Goal: Find contact information: Find contact information

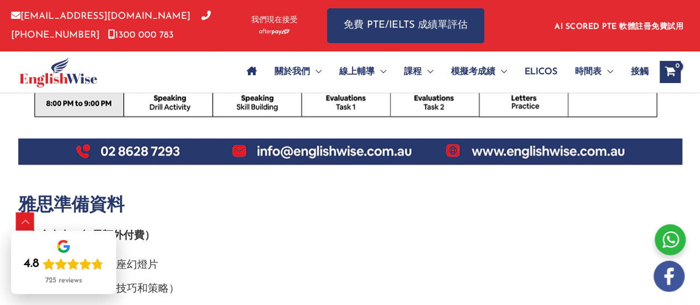
scroll to position [738, 0]
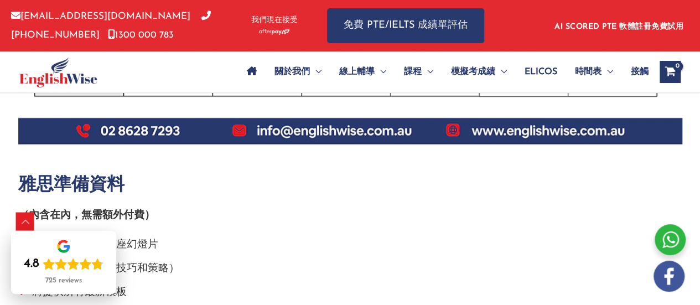
click at [514, 239] on li "策略影片和線上講座幻燈片" at bounding box center [350, 248] width 664 height 24
click at [28, 221] on div "捲動到頂部" at bounding box center [26, 222] width 18 height 18
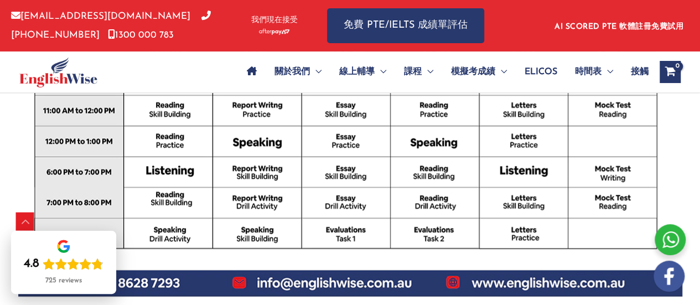
scroll to position [554, 0]
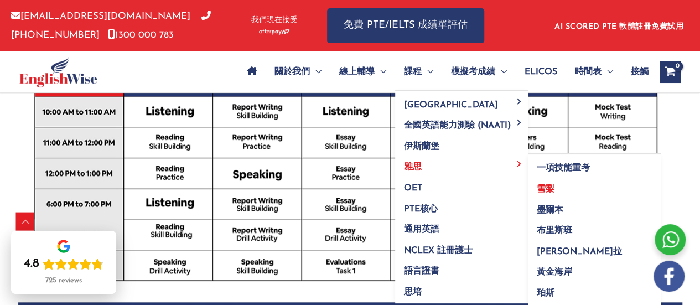
click at [545, 185] on font "雪梨" at bounding box center [546, 189] width 18 height 9
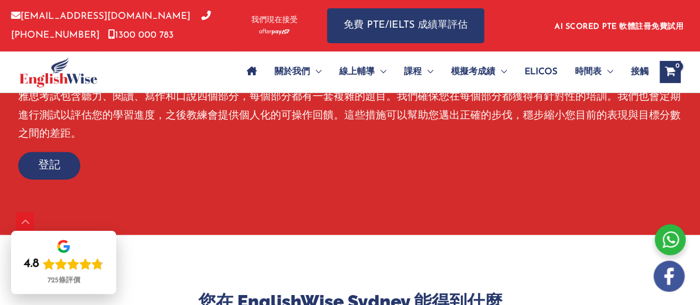
scroll to position [554, 0]
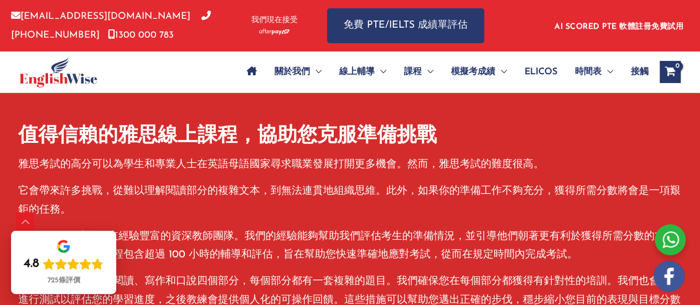
click at [700, 297] on div at bounding box center [350, 183] width 700 height 472
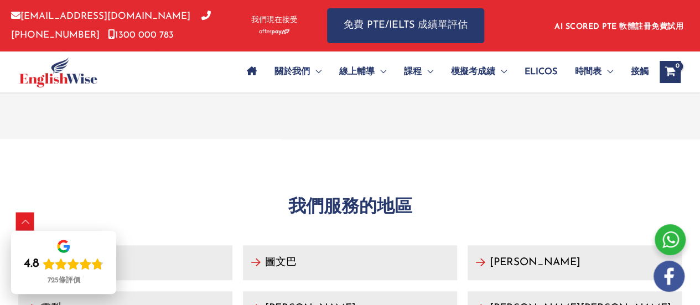
scroll to position [4696, 0]
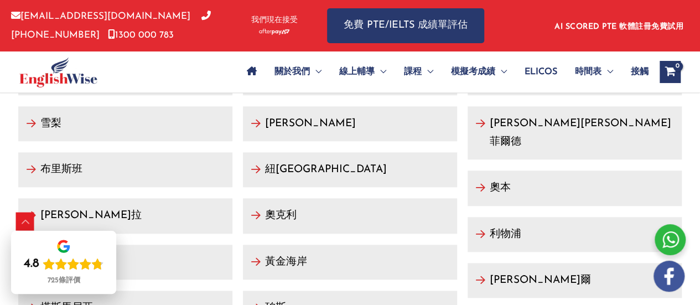
click at [56, 118] on font "雪梨" at bounding box center [50, 123] width 21 height 11
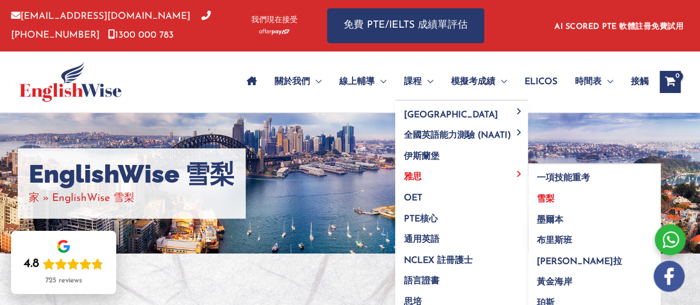
click at [552, 201] on font "雪梨" at bounding box center [546, 199] width 18 height 9
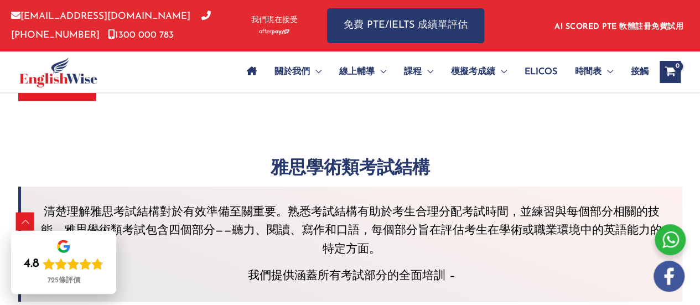
scroll to position [2399, 0]
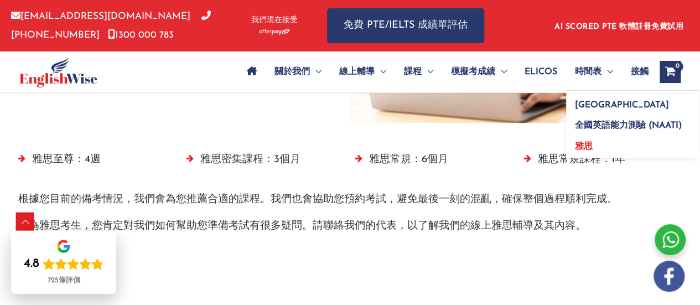
click at [583, 145] on font "雅思" at bounding box center [584, 146] width 18 height 9
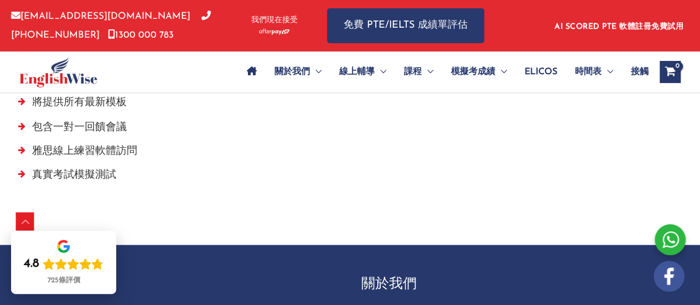
scroll to position [1112, 0]
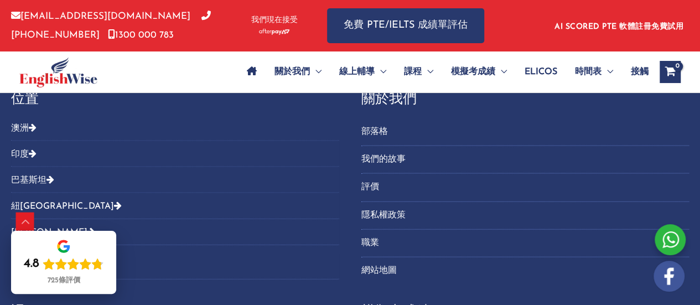
click at [25, 124] on font "澳洲" at bounding box center [20, 128] width 18 height 9
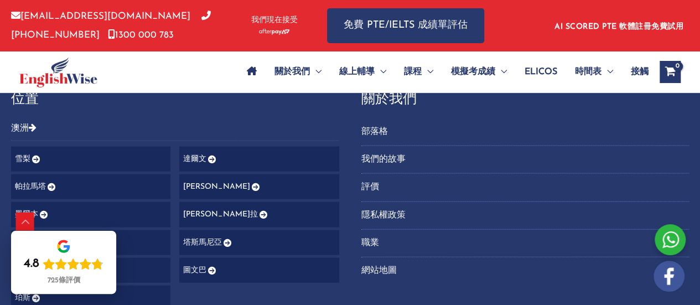
click at [31, 153] on link "雪梨" at bounding box center [90, 159] width 159 height 25
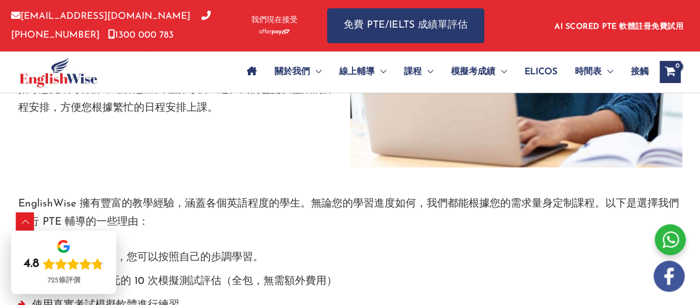
scroll to position [2953, 0]
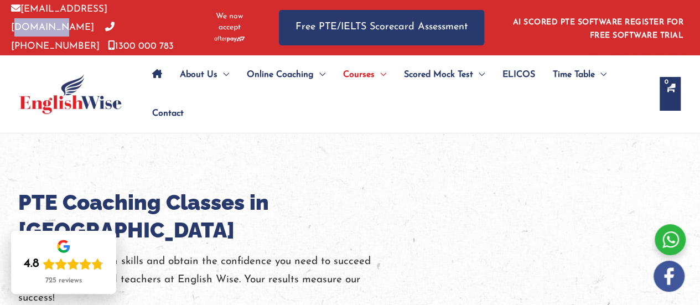
click at [18, 13] on icon at bounding box center [15, 7] width 9 height 9
